Goal: Task Accomplishment & Management: Manage account settings

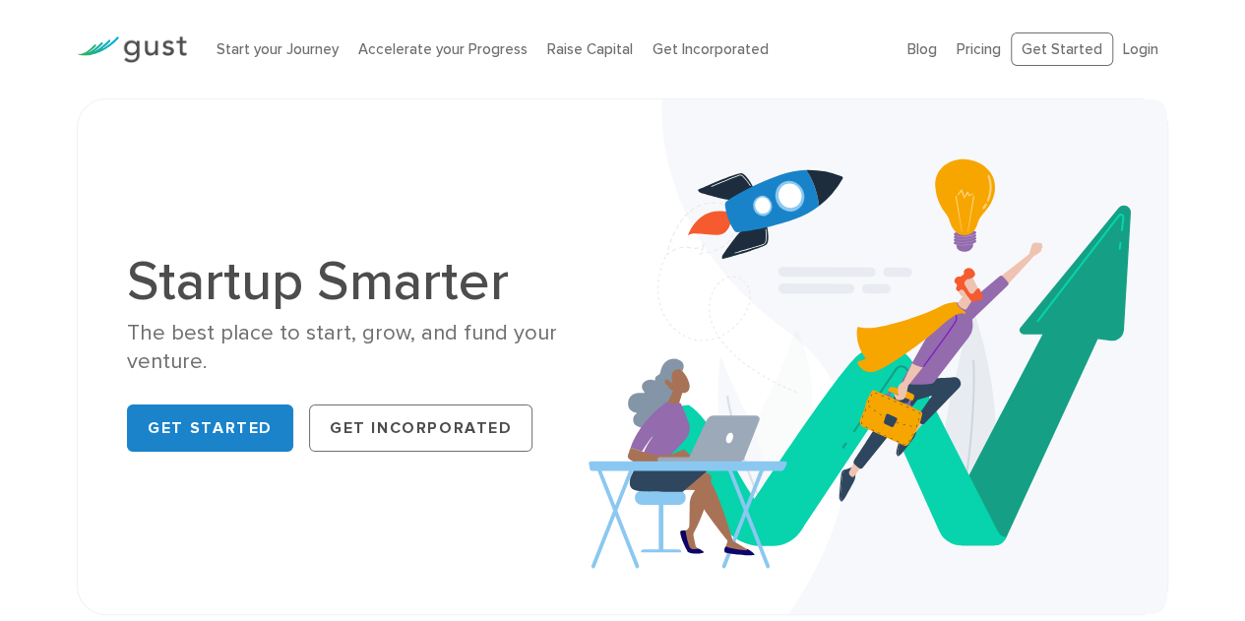
click at [1138, 41] on link "Login" at bounding box center [1140, 49] width 35 height 18
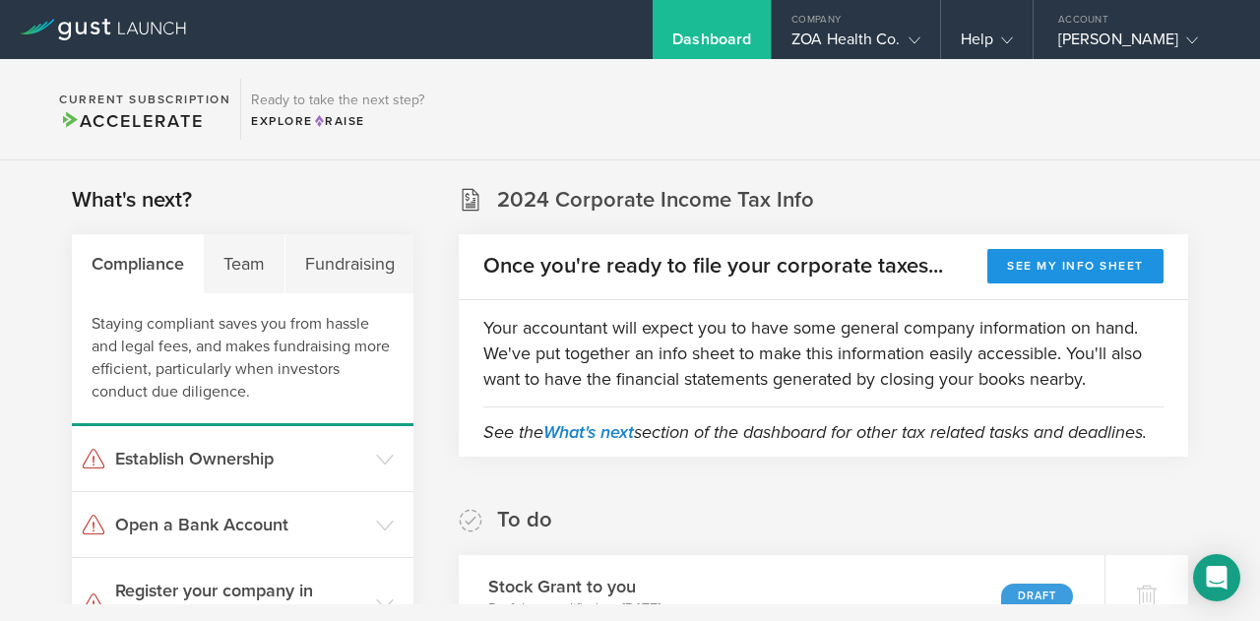
click at [1028, 269] on button "See my info sheet" at bounding box center [1075, 266] width 176 height 34
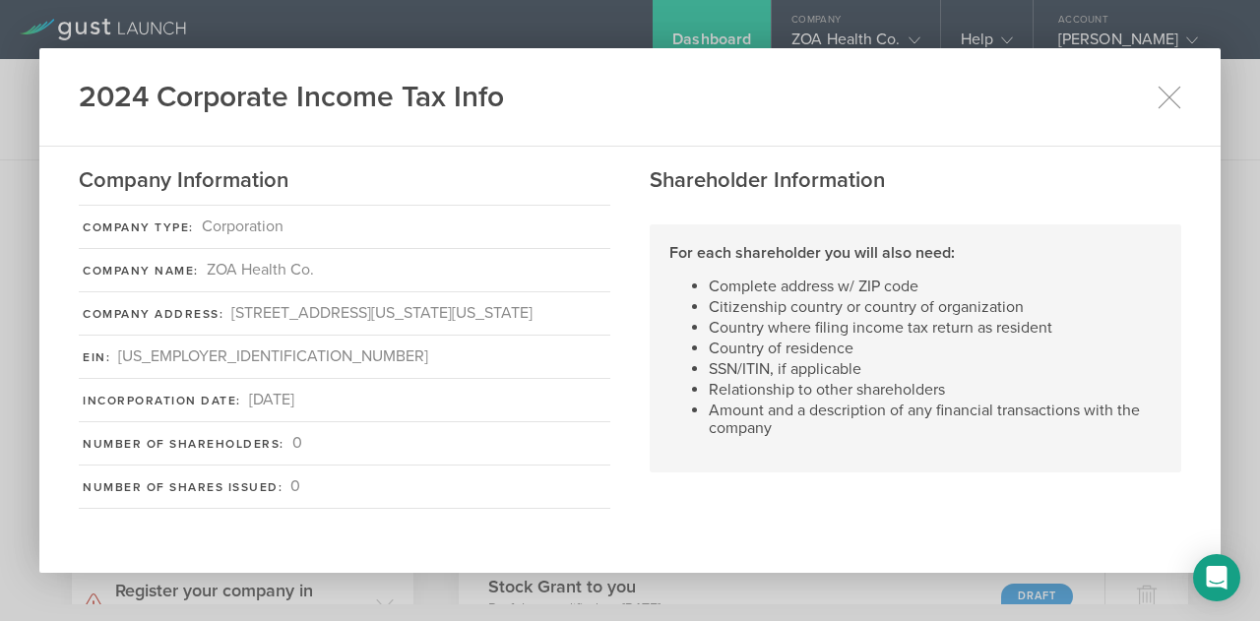
drag, startPoint x: 469, startPoint y: 325, endPoint x: 83, endPoint y: 334, distance: 386.0
click at [83, 334] on div "Company Address: [STREET_ADDRESS][US_STATE][US_STATE]" at bounding box center [345, 313] width 532 height 43
copy div "[STREET_ADDRESS][US_STATE][US_STATE]"
click at [1180, 98] on div "2024 Corporate Income Tax Info" at bounding box center [629, 97] width 1181 height 98
click at [1171, 86] on icon at bounding box center [1169, 97] width 25 height 25
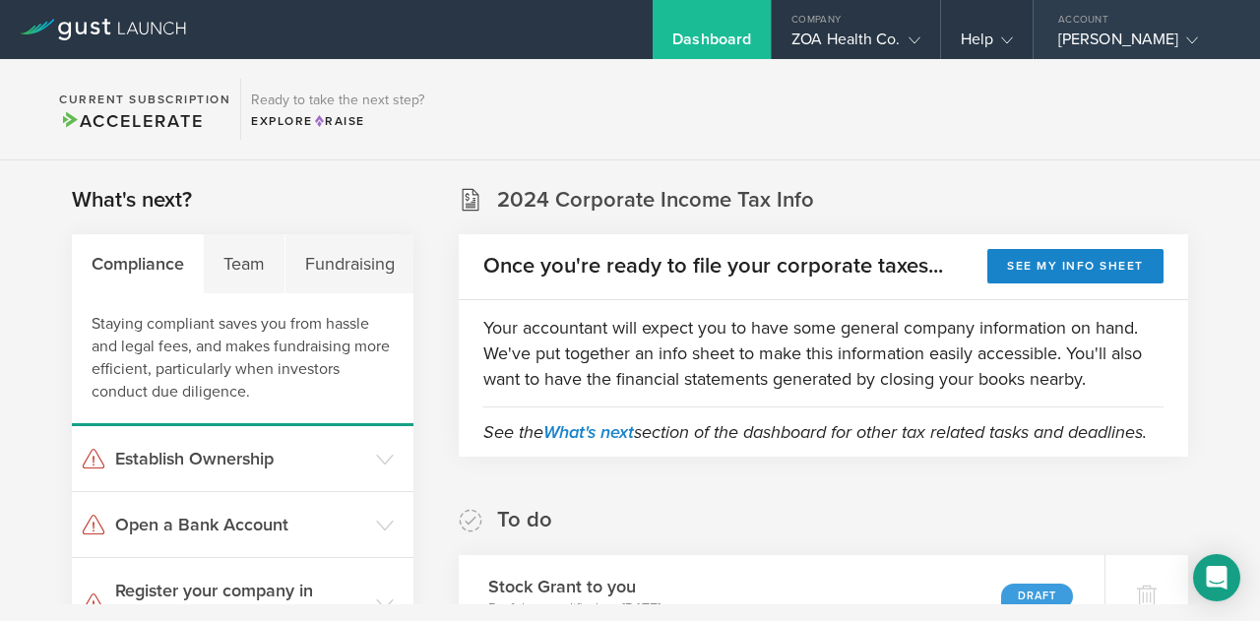
click at [1138, 38] on div "[PERSON_NAME]" at bounding box center [1141, 45] width 167 height 30
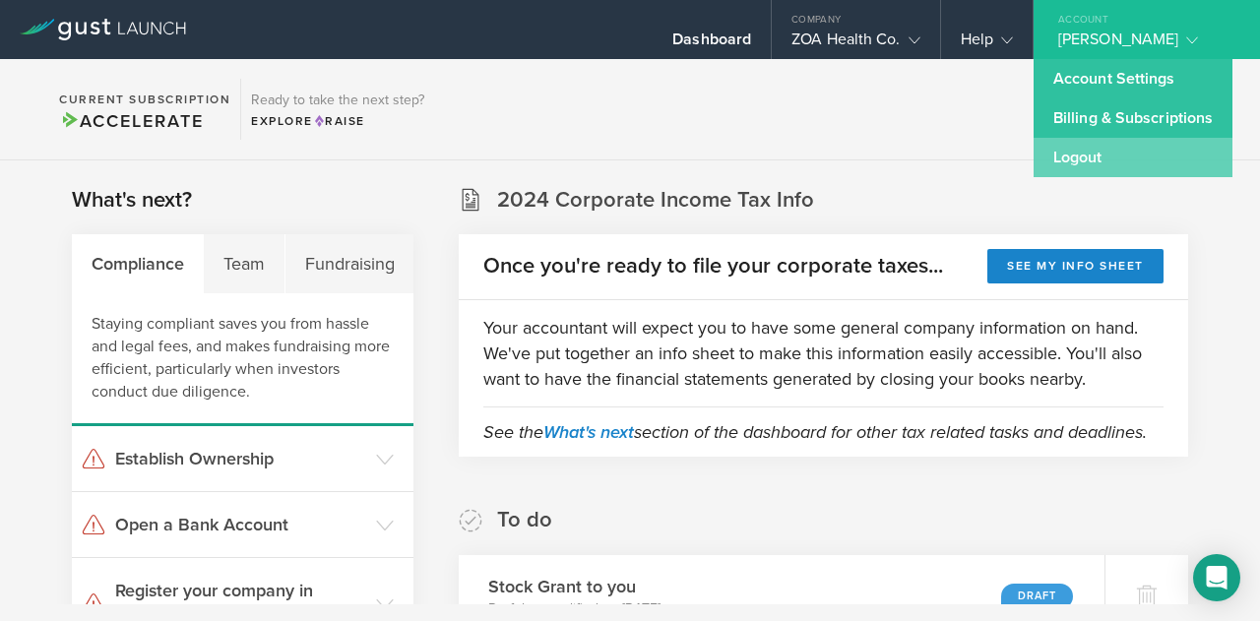
click at [1122, 148] on link "Logout" at bounding box center [1133, 157] width 199 height 39
